Goal: Download file/media

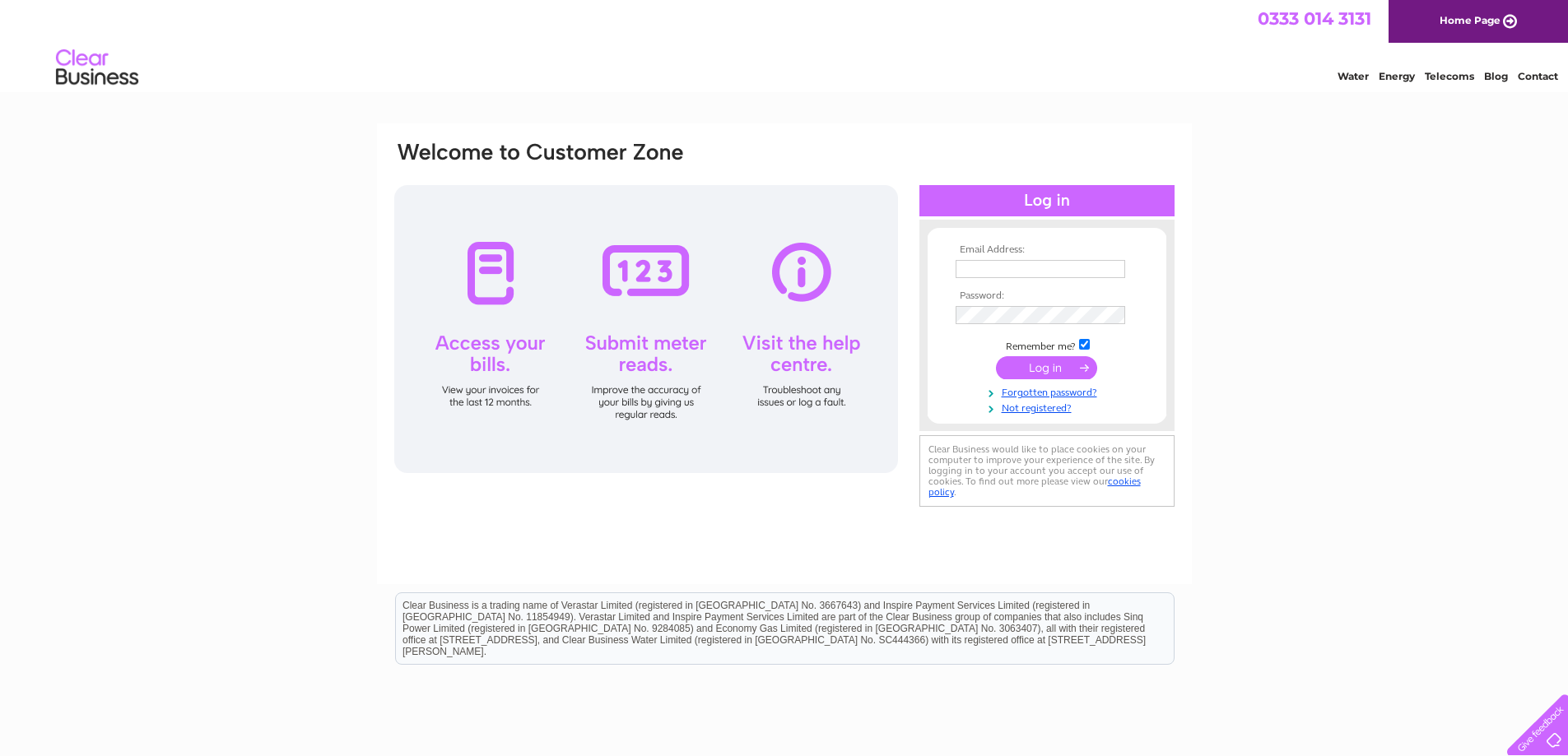
type input "info@madhousemusic.co.uk"
click at [1069, 358] on input "submit" at bounding box center [1047, 367] width 101 height 23
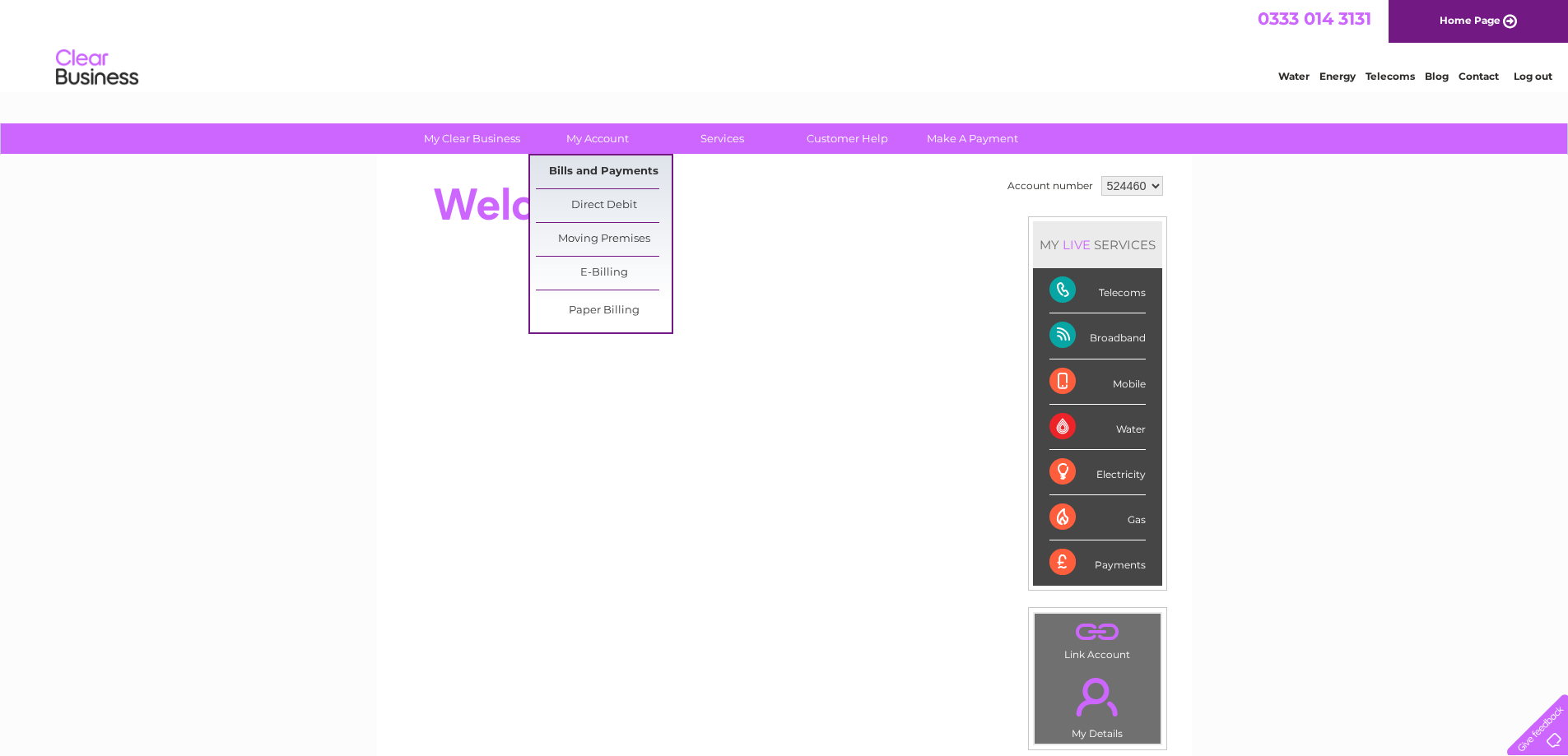
click at [592, 165] on link "Bills and Payments" at bounding box center [603, 172] width 136 height 33
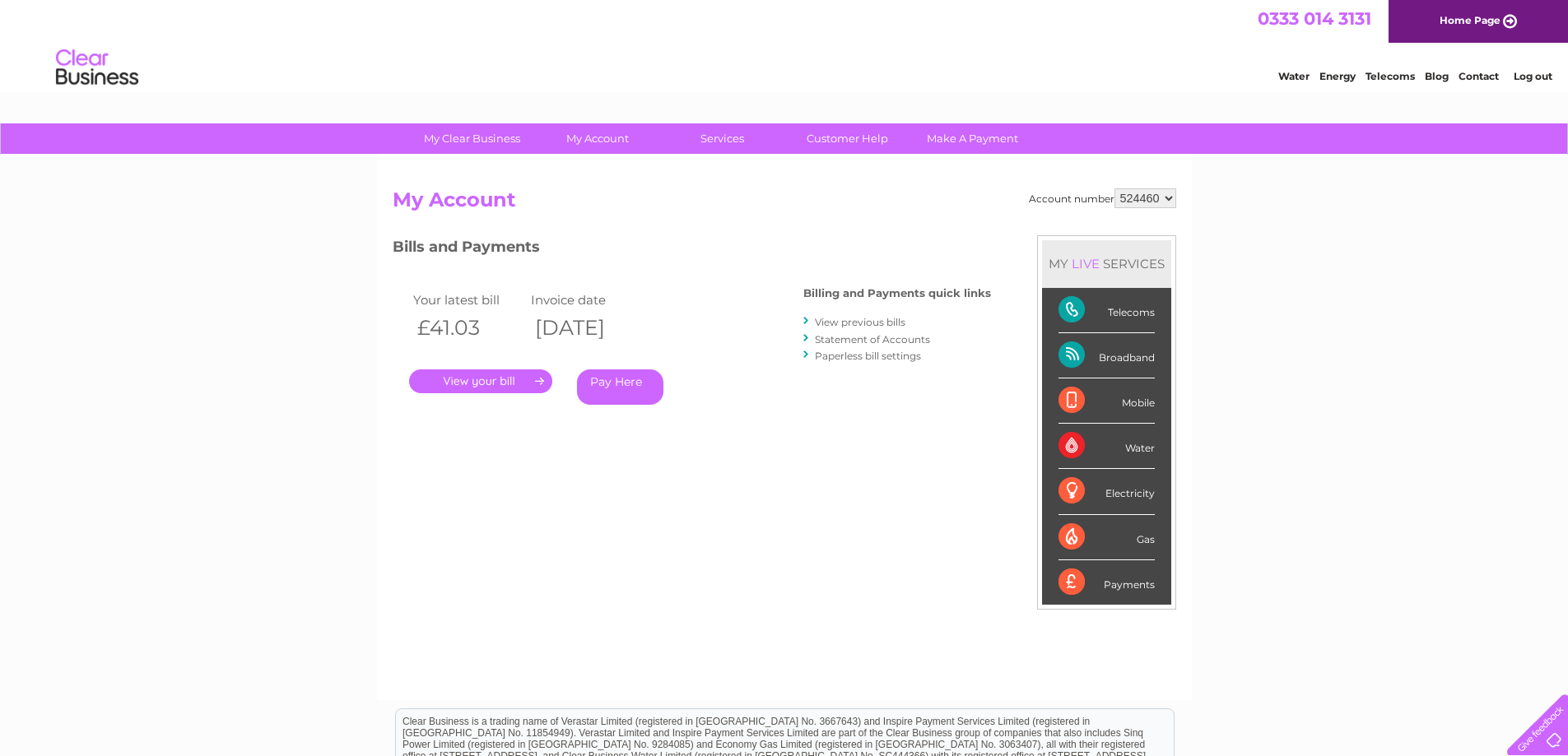
click at [472, 378] on link "." at bounding box center [481, 382] width 143 height 24
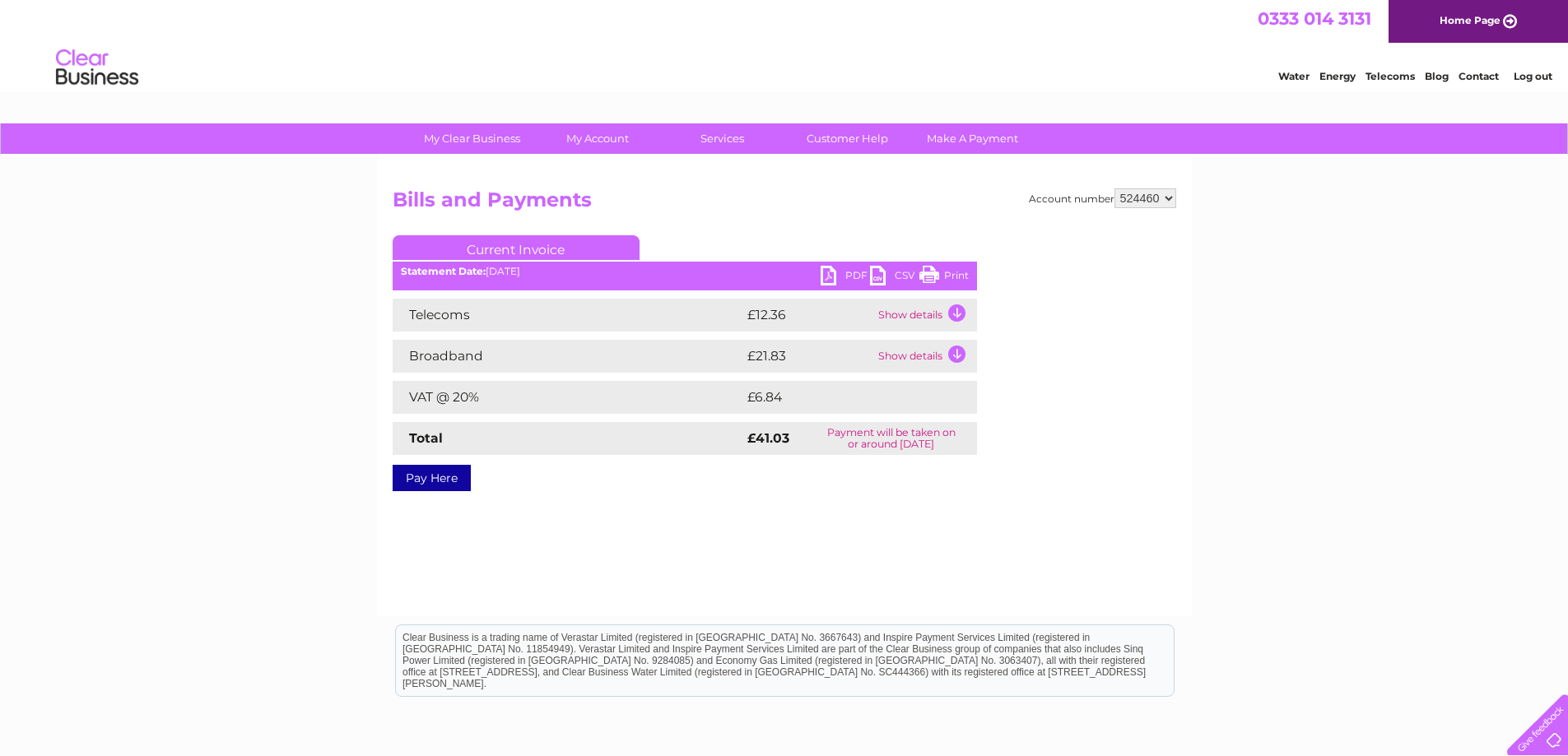
click at [877, 282] on link "CSV" at bounding box center [895, 278] width 50 height 24
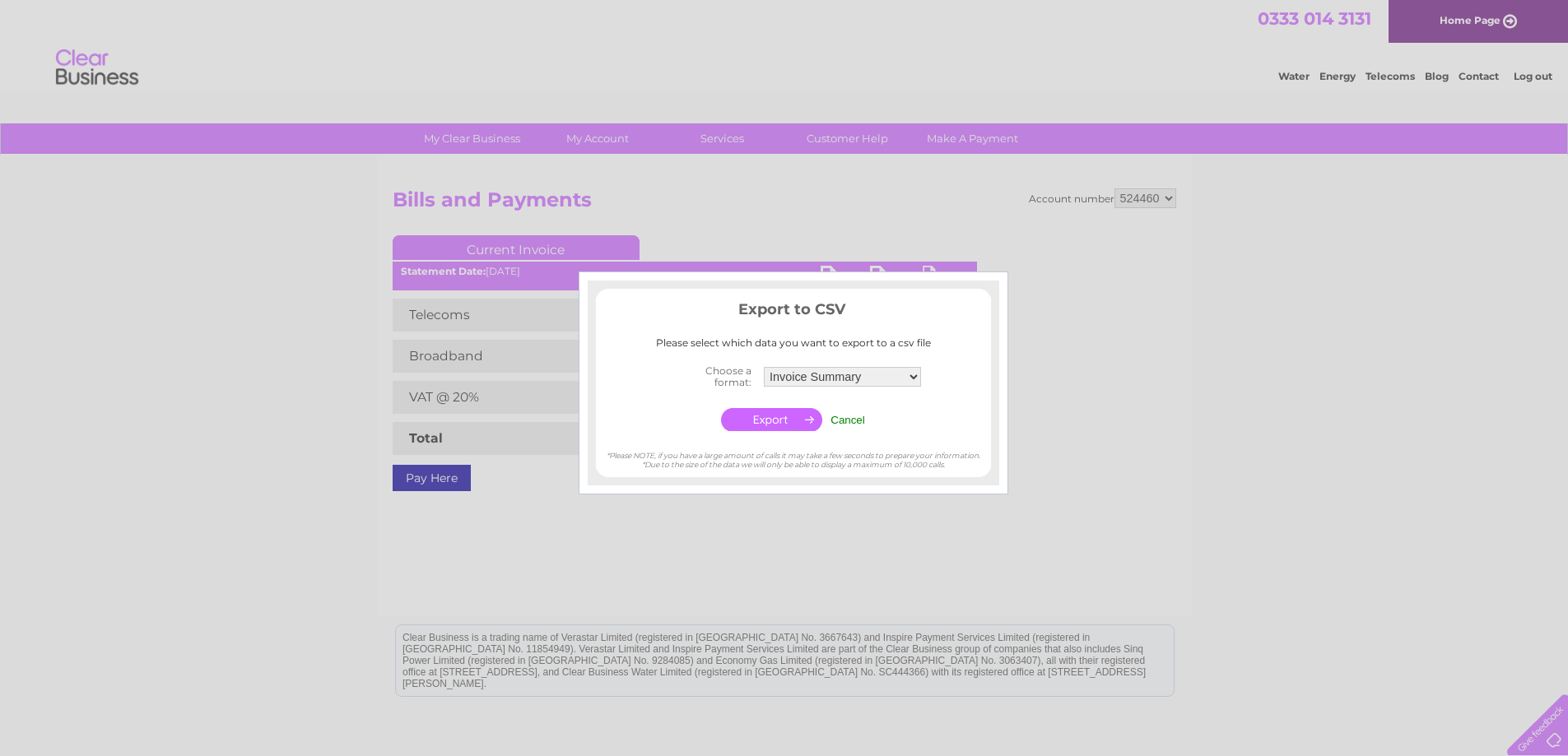
click at [844, 372] on select "Invoice Summary Telecoms Call Summary Service Charge Summary" at bounding box center [842, 376] width 157 height 19
click at [744, 416] on input "button" at bounding box center [772, 419] width 101 height 23
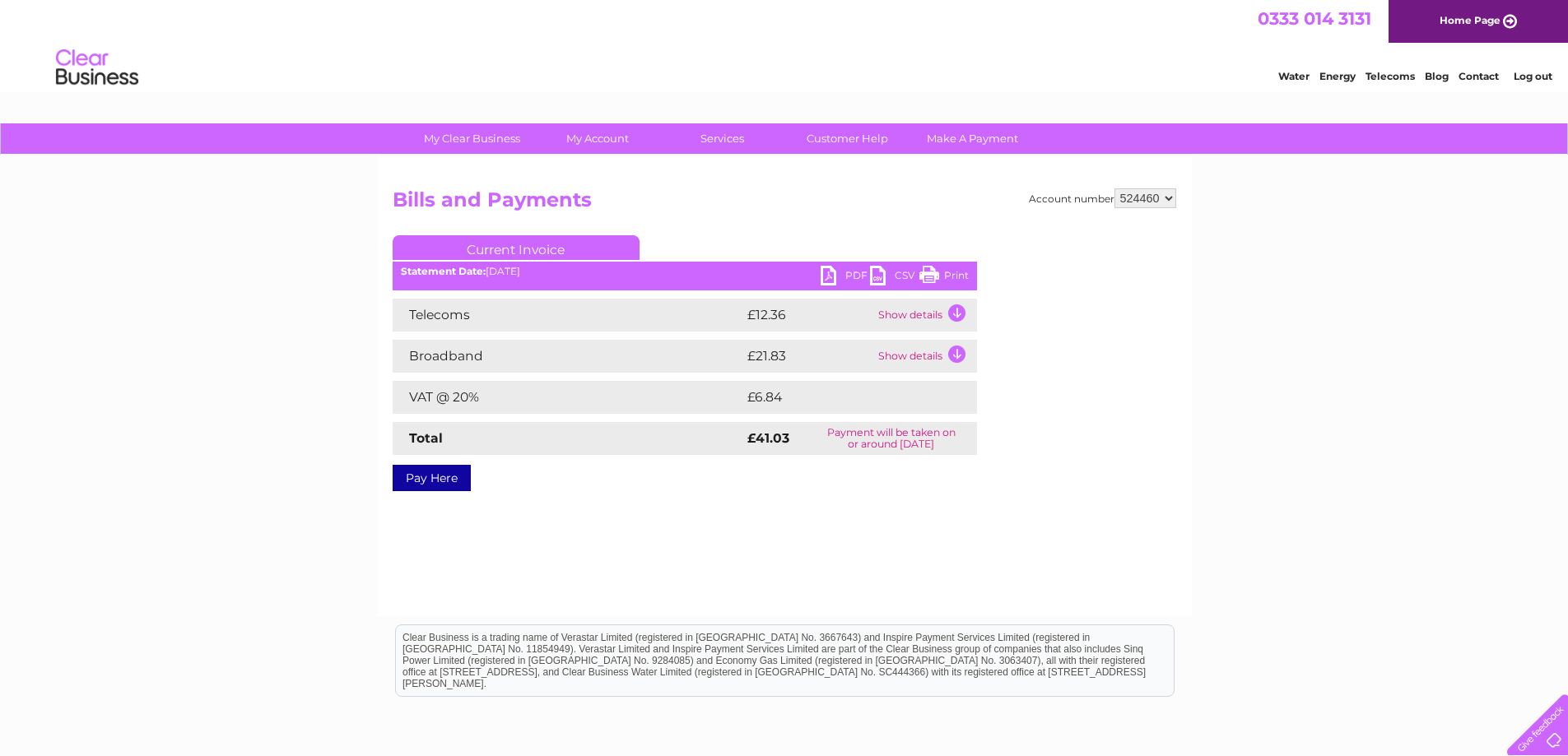
click at [744, 416] on div "Telecoms £12.36 Show details Your service itemisation is loading. This could ta…" at bounding box center [685, 377] width 585 height 157
drag, startPoint x: 872, startPoint y: 281, endPoint x: 829, endPoint y: 277, distance: 43.2
click at [829, 277] on link "PDF" at bounding box center [846, 278] width 50 height 24
